Goal: Task Accomplishment & Management: Use online tool/utility

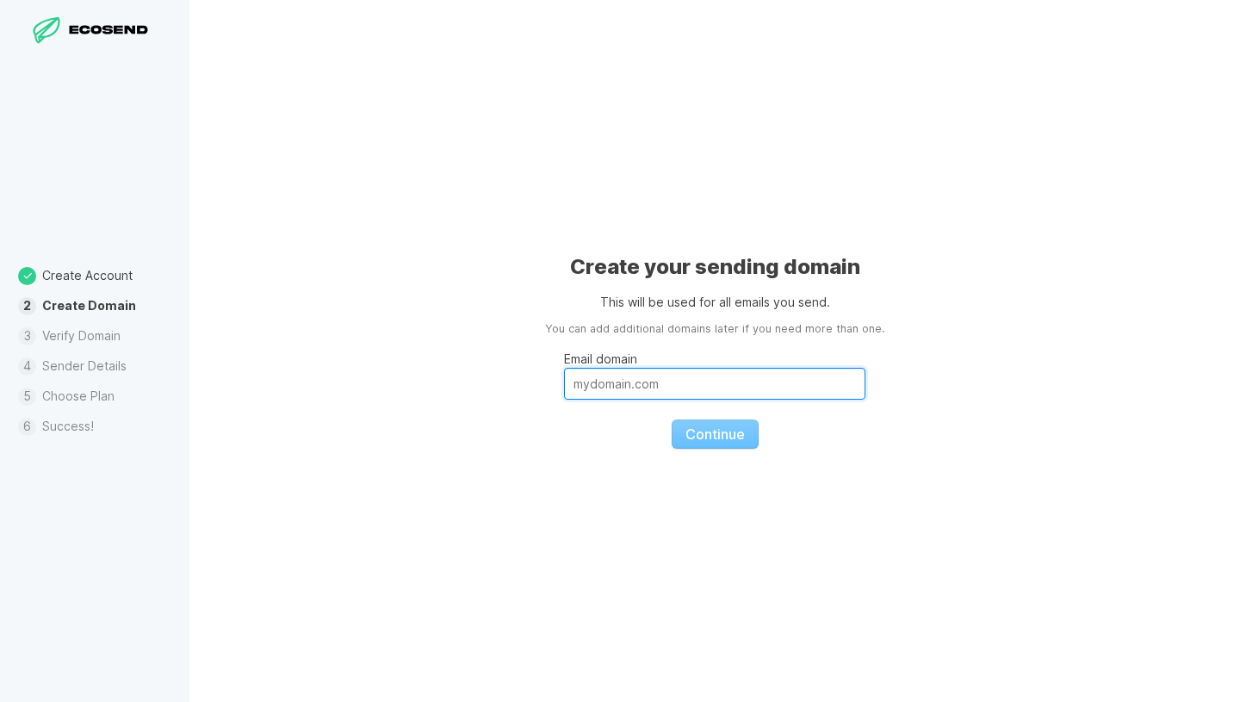
click at [678, 390] on input "Email domain" at bounding box center [714, 384] width 301 height 32
type input "w"
type input "[DOMAIN_NAME]"
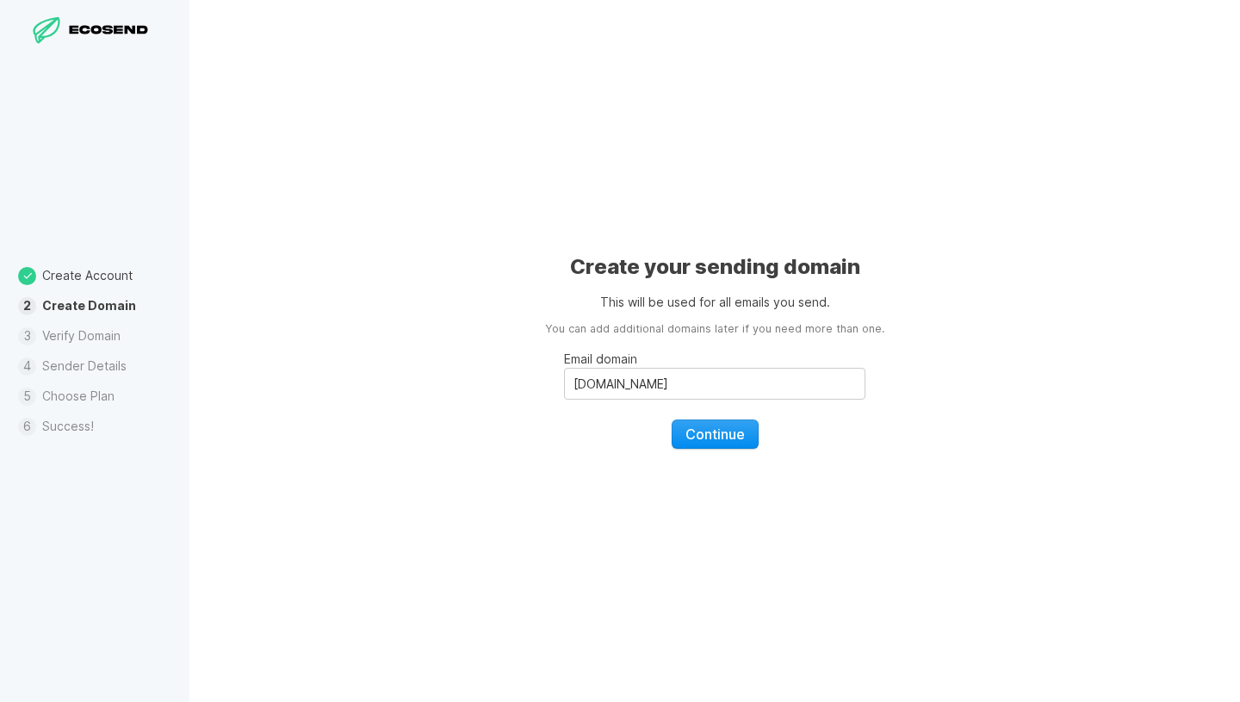
click at [740, 441] on span "Continue" at bounding box center [715, 433] width 59 height 17
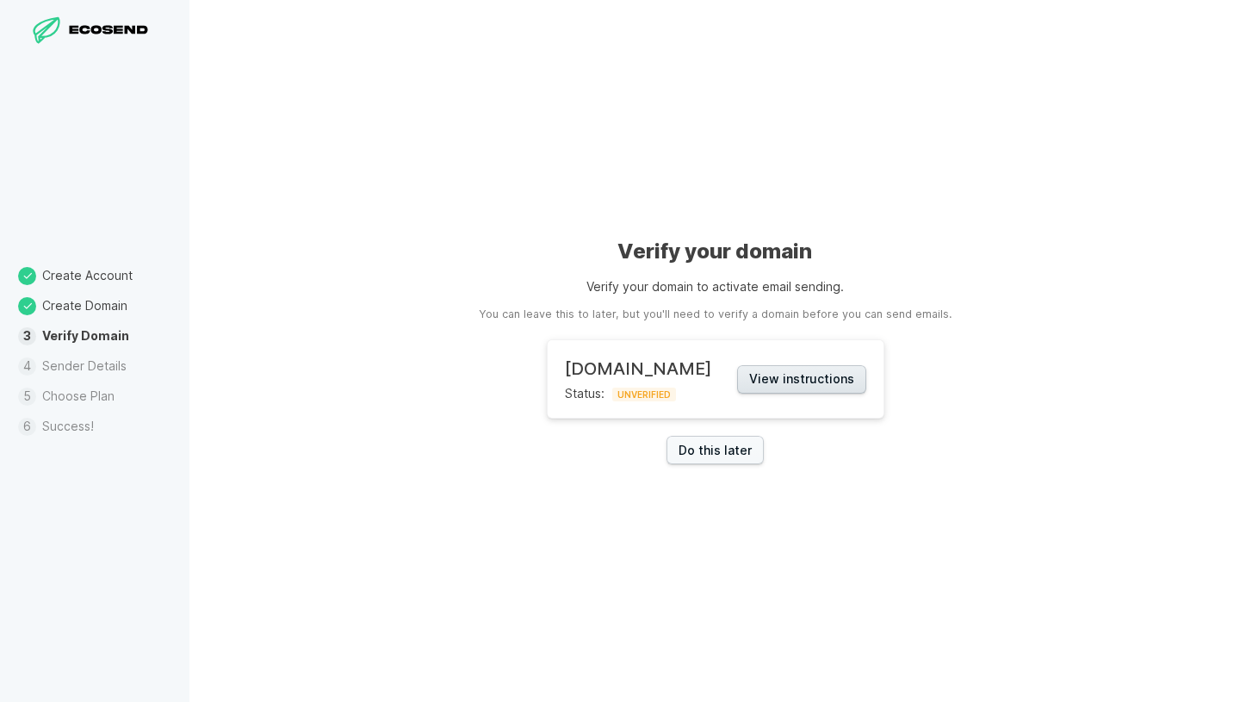
click at [834, 383] on button "View instructions" at bounding box center [801, 379] width 129 height 28
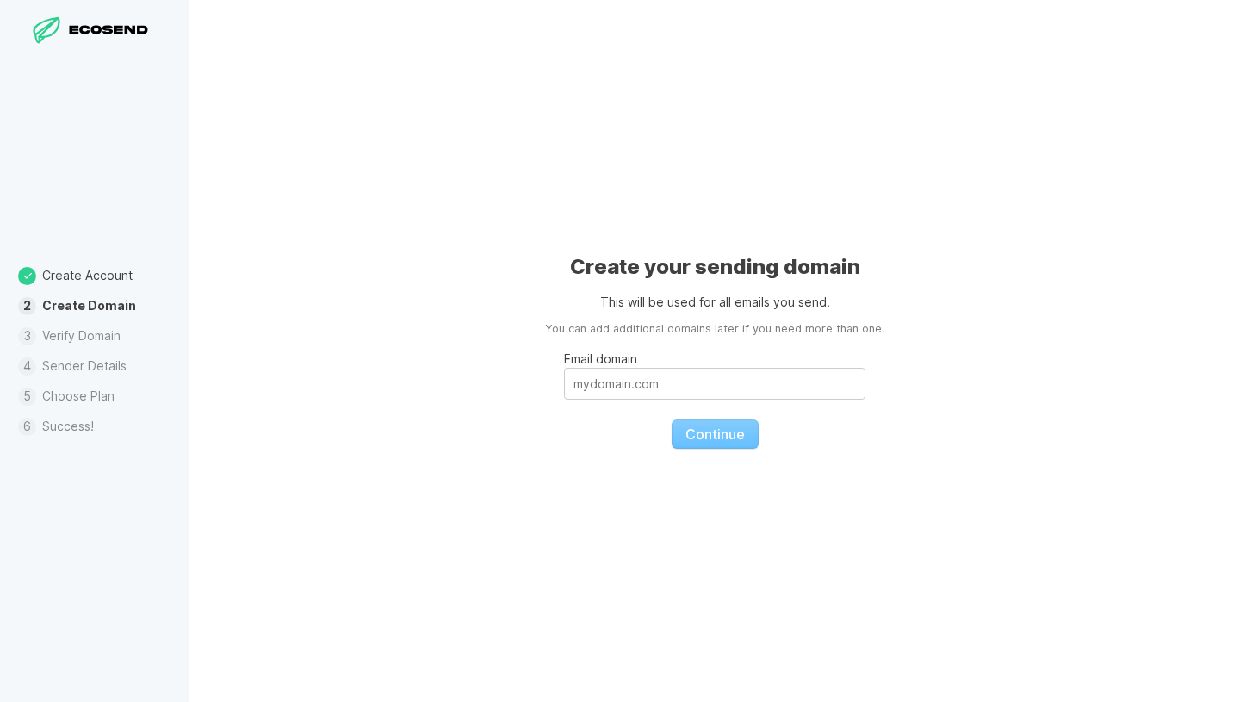
click at [95, 278] on li "Create Account" at bounding box center [94, 276] width 189 height 30
click at [61, 279] on li "Create Account" at bounding box center [94, 276] width 189 height 30
click at [64, 308] on li "Create Domain" at bounding box center [94, 306] width 189 height 30
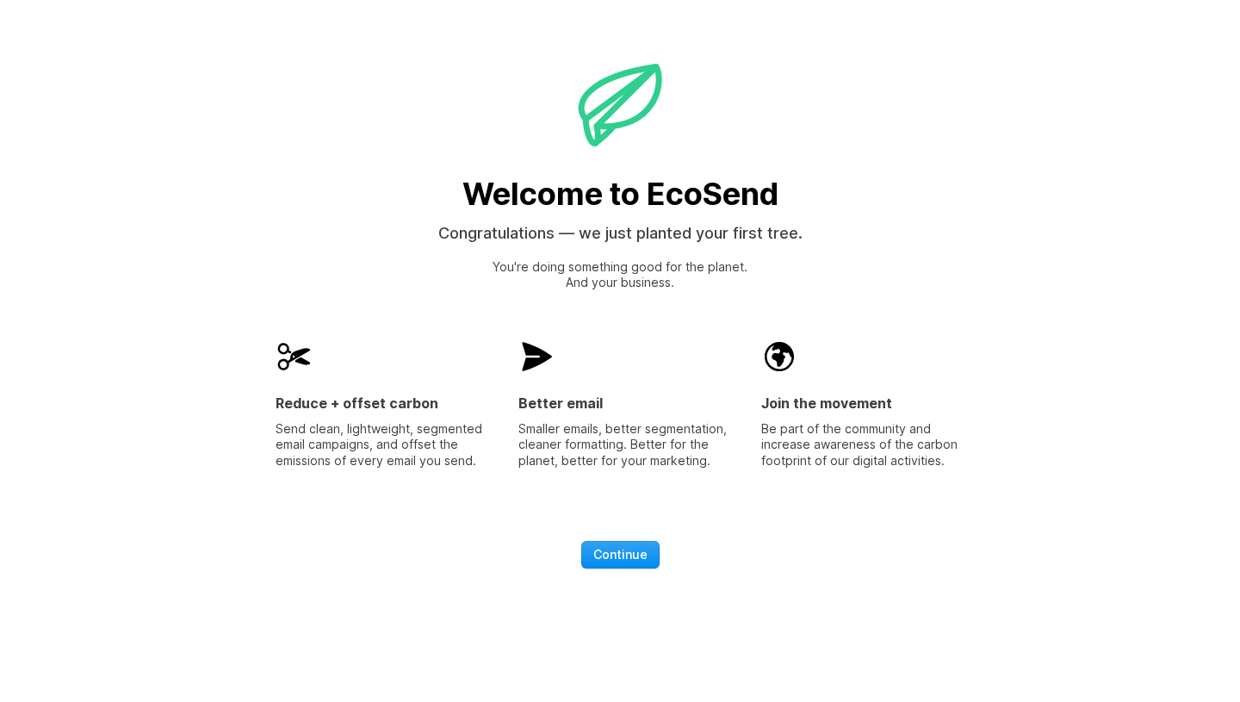
click at [618, 552] on span "Continue" at bounding box center [620, 554] width 54 height 17
click at [642, 562] on span "Continue" at bounding box center [620, 554] width 54 height 17
